Goal: Find specific page/section: Find specific page/section

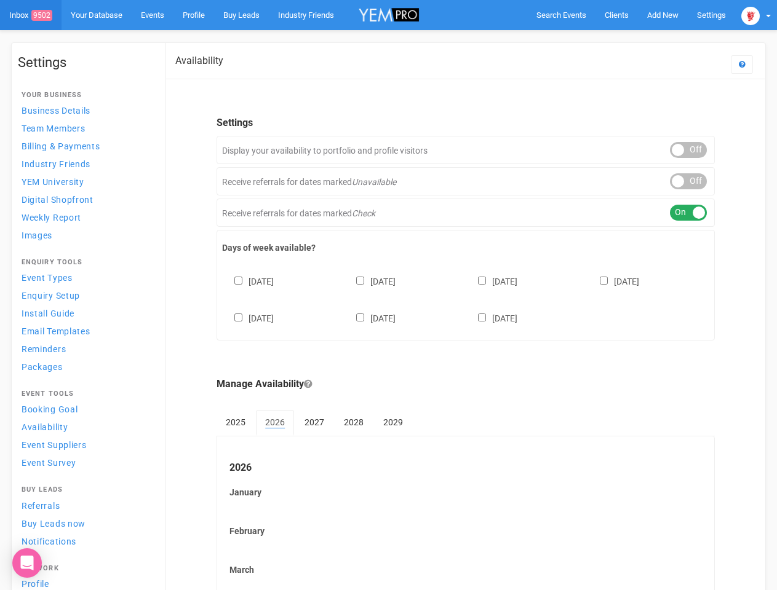
click at [388, 295] on div "[DATE] [DATE] [DATE] [DATE] [DATE] [DATE] [DATE]" at bounding box center [465, 294] width 487 height 74
click at [561, 15] on span "Search Events" at bounding box center [561, 14] width 50 height 9
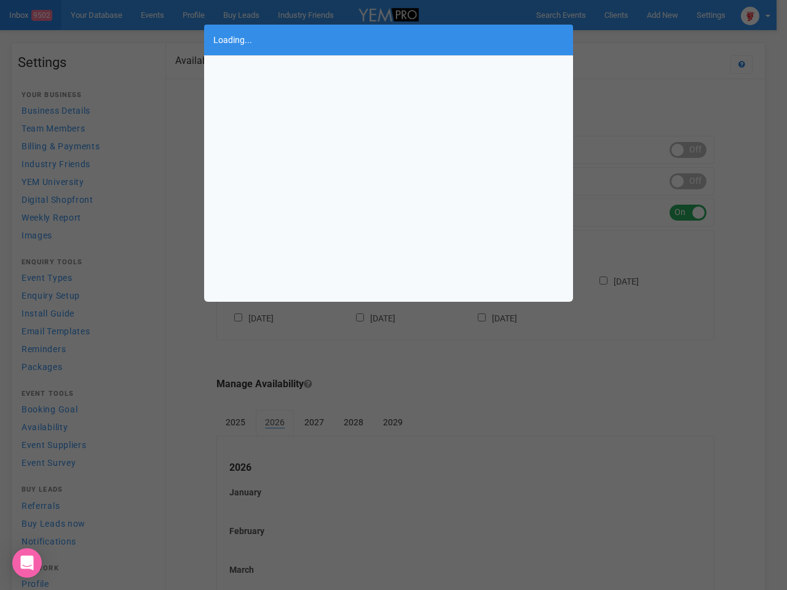
click at [662, 15] on div "Loading..." at bounding box center [393, 295] width 787 height 590
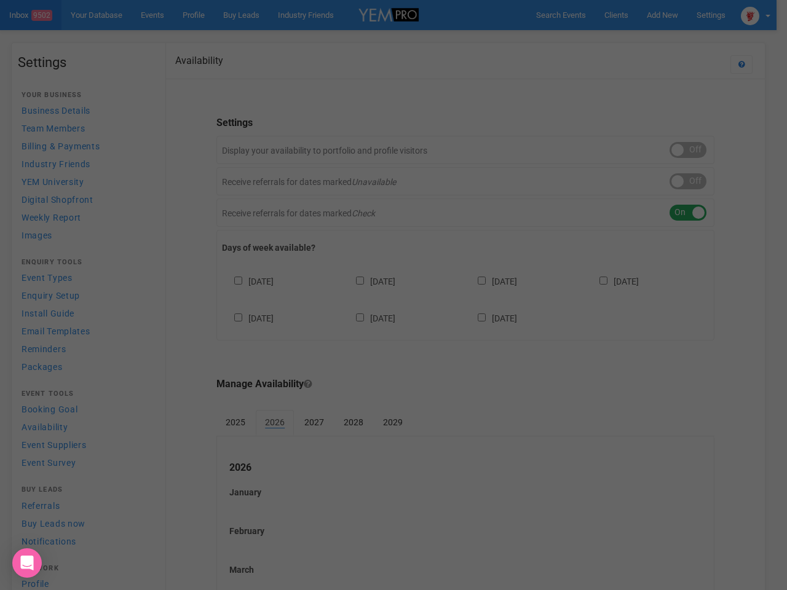
click at [634, 39] on body "Search Events Clients Add New New Client New Event New Enquiry Settings [GEOGRA…" at bounding box center [393, 511] width 787 height 1022
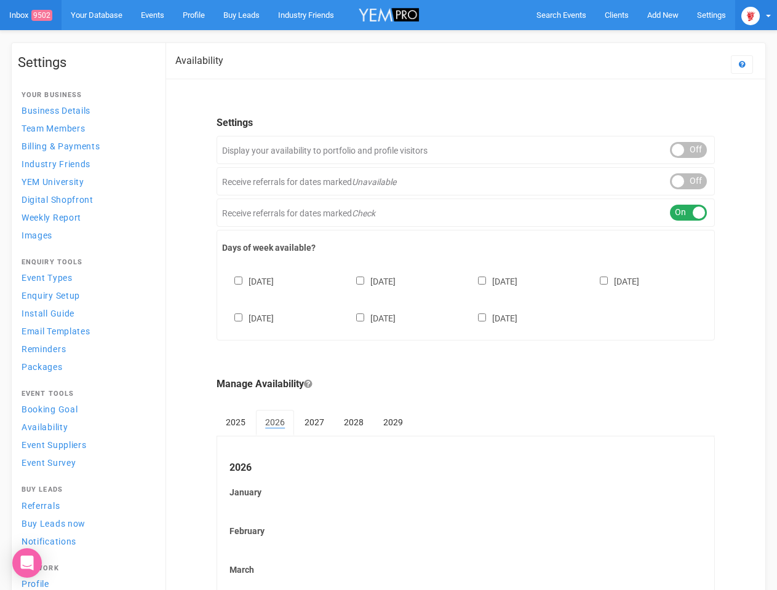
click at [756, 15] on img at bounding box center [750, 16] width 18 height 18
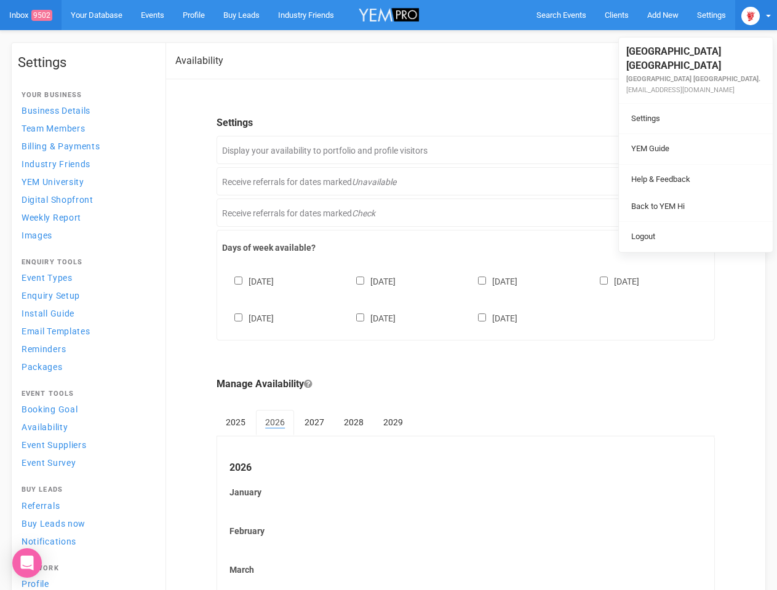
click at [688, 164] on li at bounding box center [696, 164] width 154 height 1
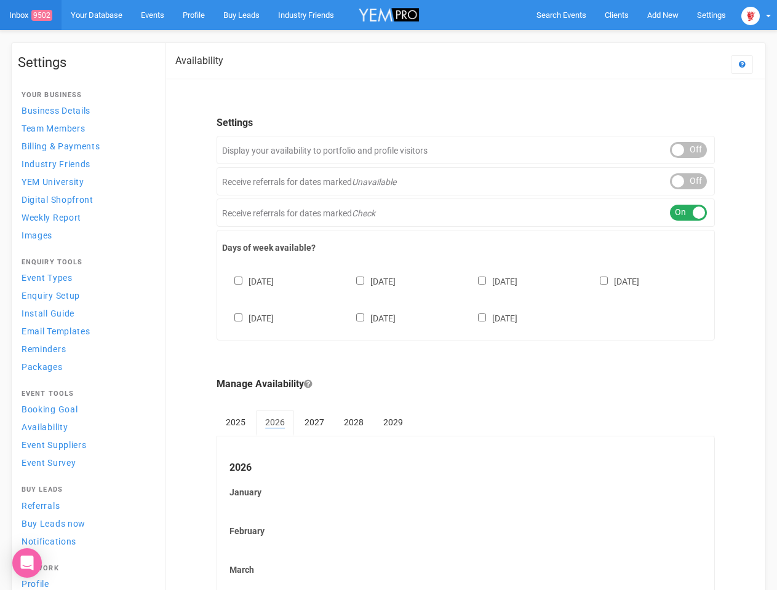
click at [688, 181] on body "Search Events Clients Add New New Client New Event New Enquiry Settings [GEOGRA…" at bounding box center [388, 511] width 777 height 1022
click at [688, 213] on div "ON OFF" at bounding box center [688, 213] width 37 height 16
click at [466, 298] on div "[DATE] [DATE] [DATE] [DATE] [DATE] [DATE] [DATE]" at bounding box center [465, 294] width 487 height 74
